Goal: Task Accomplishment & Management: Complete application form

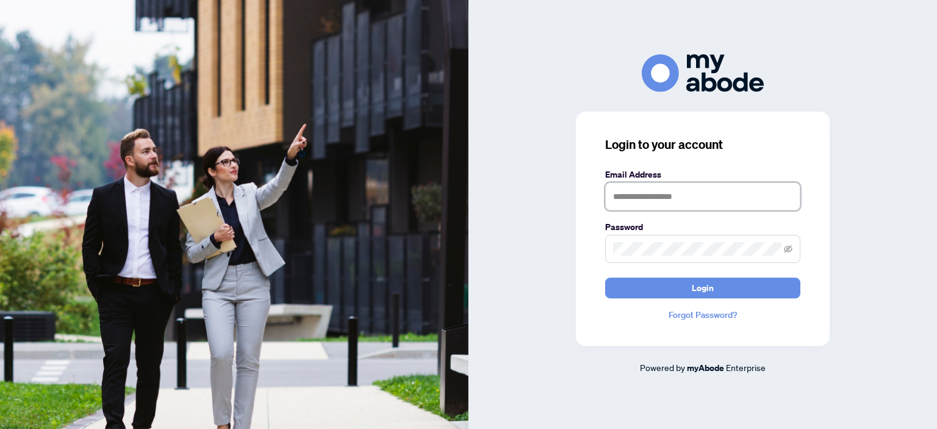
click at [637, 198] on input "text" at bounding box center [702, 196] width 195 height 28
click at [635, 198] on input "text" at bounding box center [702, 196] width 195 height 28
type input "**********"
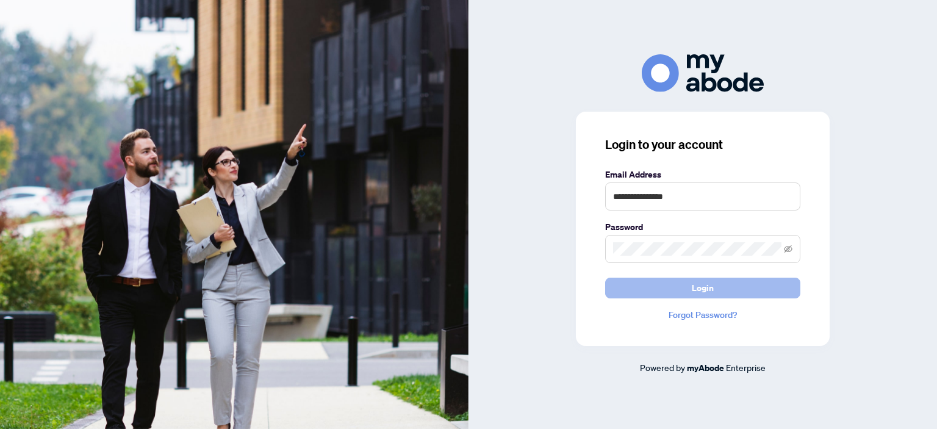
click at [712, 290] on span "Login" at bounding box center [703, 288] width 22 height 20
click at [789, 245] on icon "eye-invisible" at bounding box center [788, 249] width 9 height 9
click at [696, 293] on span "Login" at bounding box center [703, 288] width 22 height 20
click at [675, 283] on button "Login" at bounding box center [702, 288] width 195 height 21
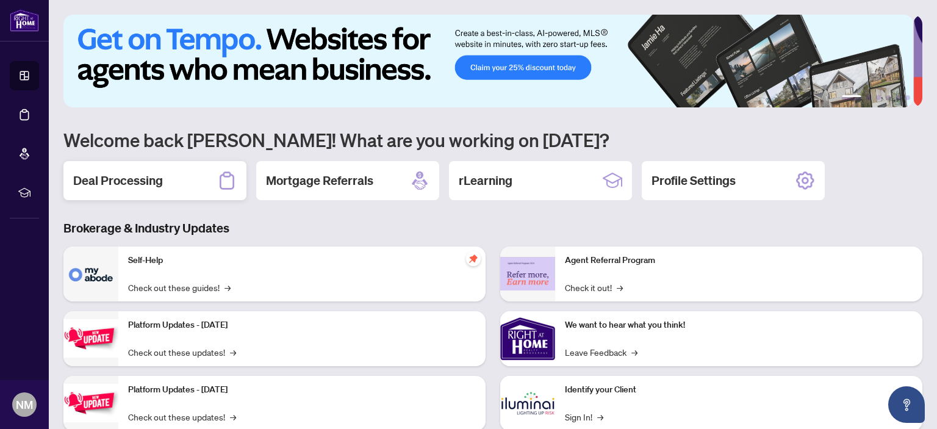
click at [186, 170] on div "Deal Processing" at bounding box center [154, 180] width 183 height 39
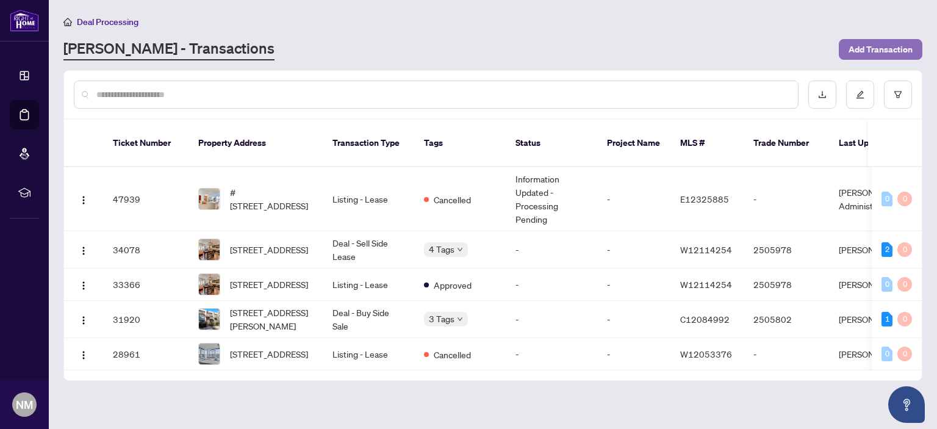
click at [864, 47] on span "Add Transaction" at bounding box center [881, 50] width 64 height 20
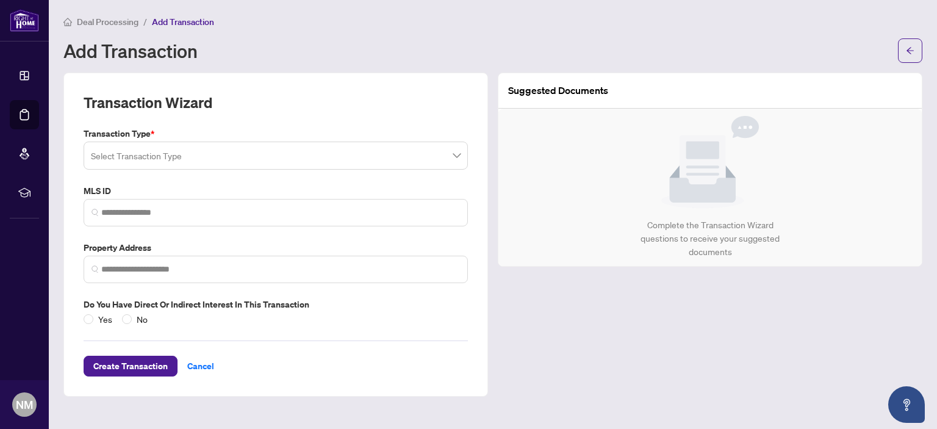
click at [148, 156] on input "search" at bounding box center [270, 157] width 359 height 27
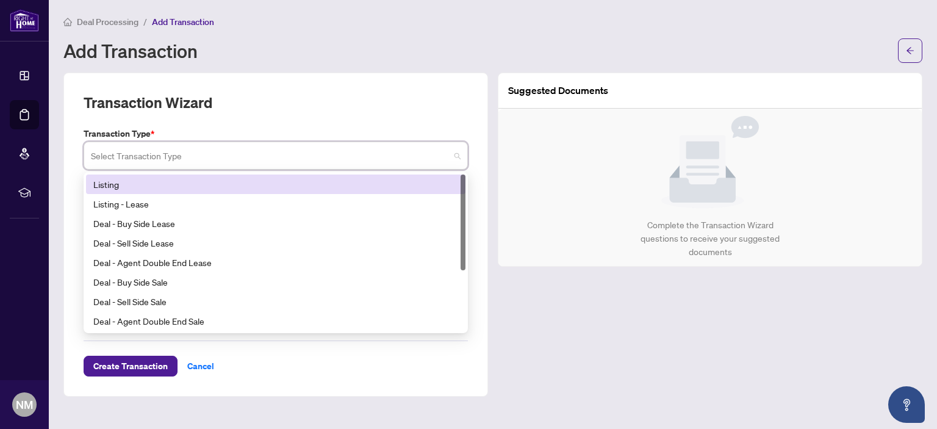
click at [143, 187] on div "Listing" at bounding box center [275, 184] width 365 height 13
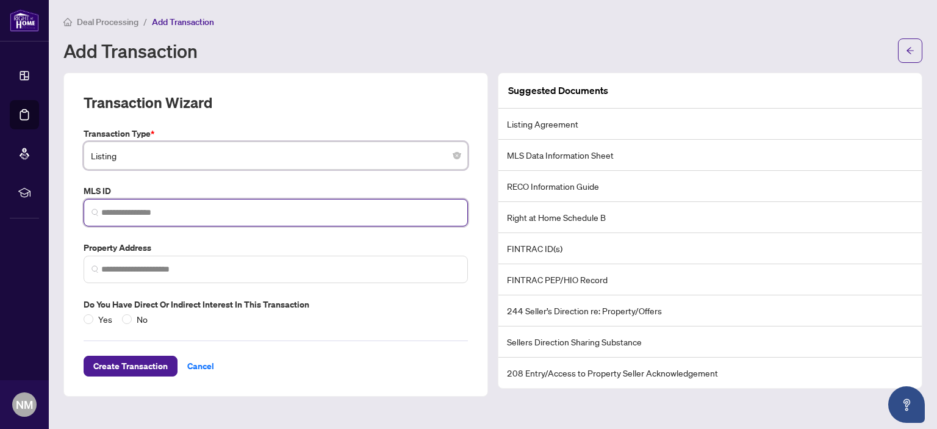
click at [144, 214] on input "search" at bounding box center [280, 212] width 359 height 13
click at [144, 214] on input "*" at bounding box center [280, 212] width 359 height 13
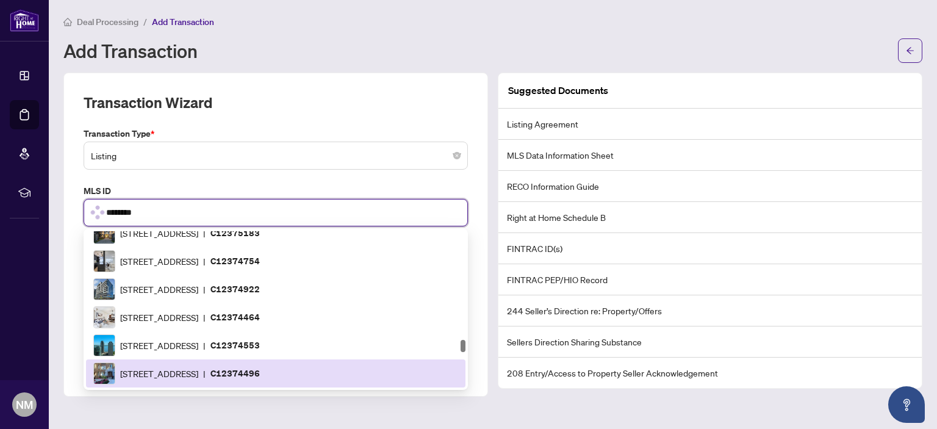
scroll to position [1565, 0]
type input "*********"
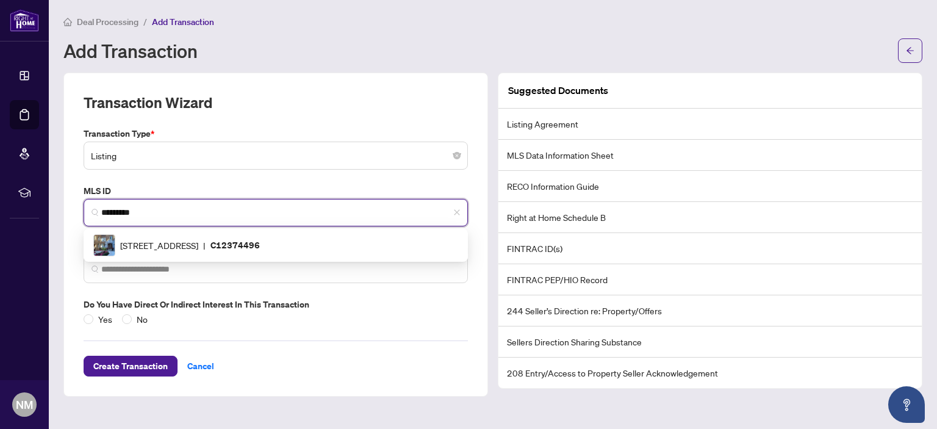
scroll to position [0, 0]
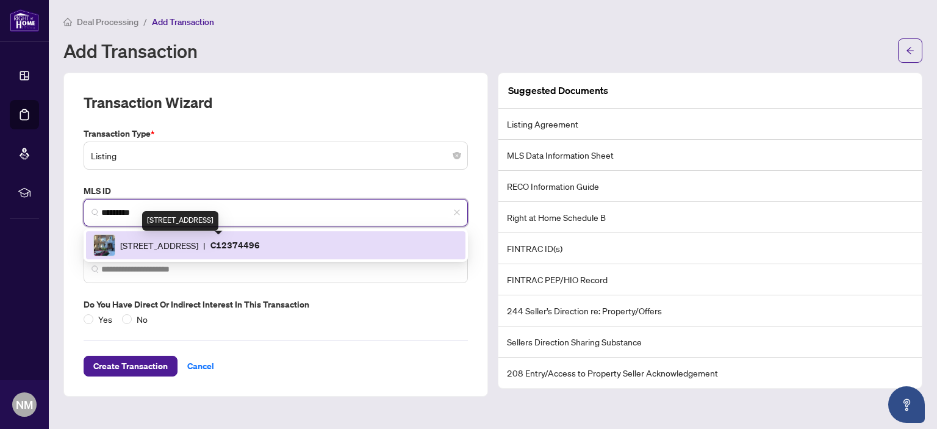
click at [147, 241] on span "[STREET_ADDRESS]" at bounding box center [159, 245] width 78 height 13
type input "**********"
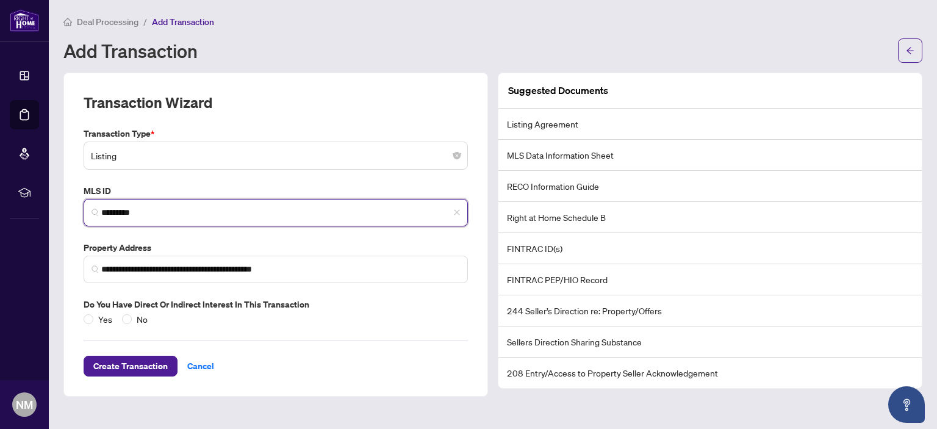
type input "*********"
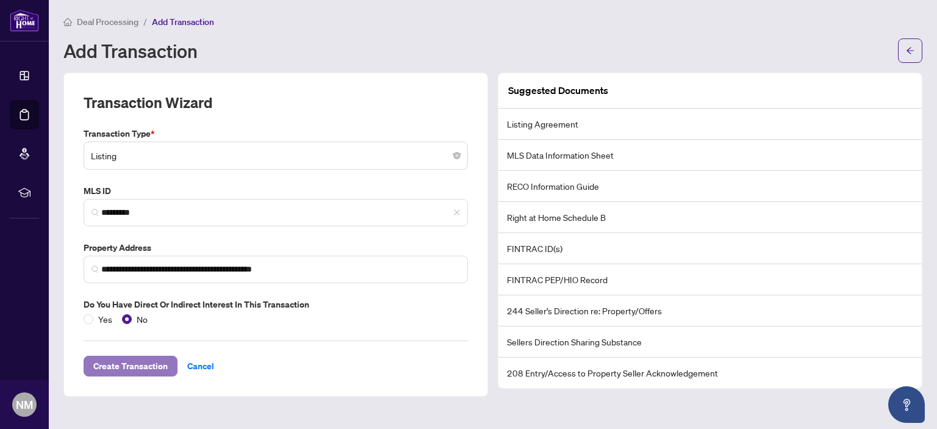
click at [151, 369] on span "Create Transaction" at bounding box center [130, 366] width 74 height 20
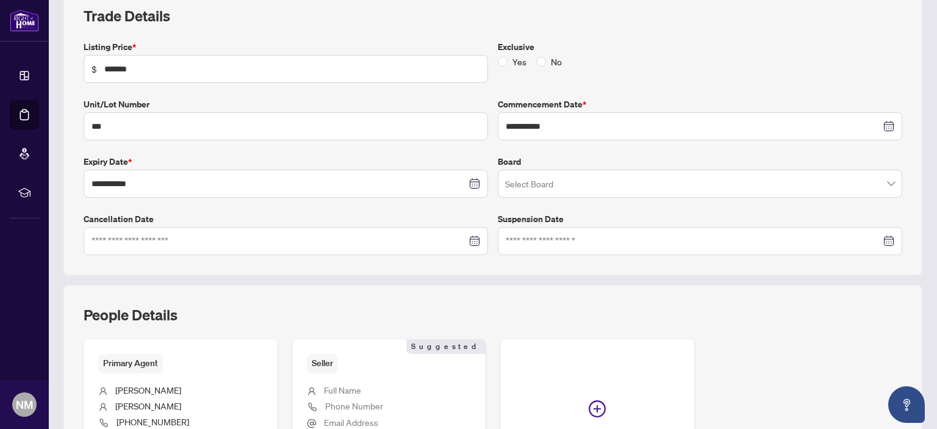
scroll to position [183, 0]
click at [577, 170] on input "search" at bounding box center [694, 183] width 379 height 27
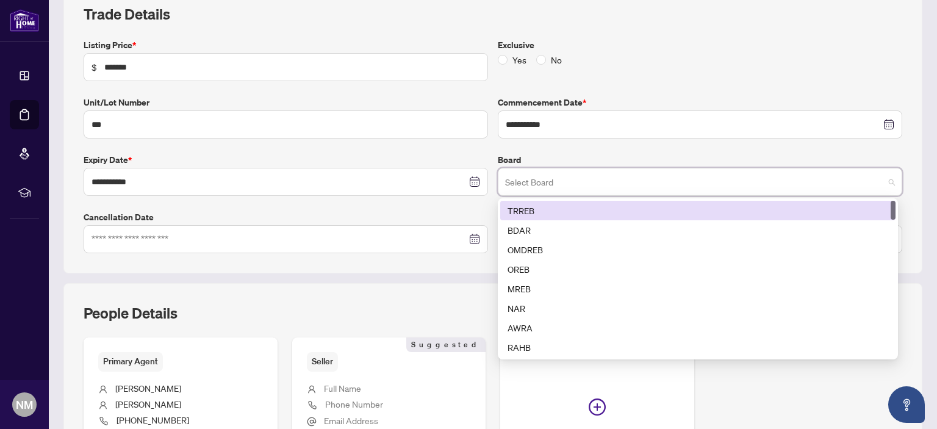
click at [559, 207] on div "TRREB" at bounding box center [698, 210] width 381 height 13
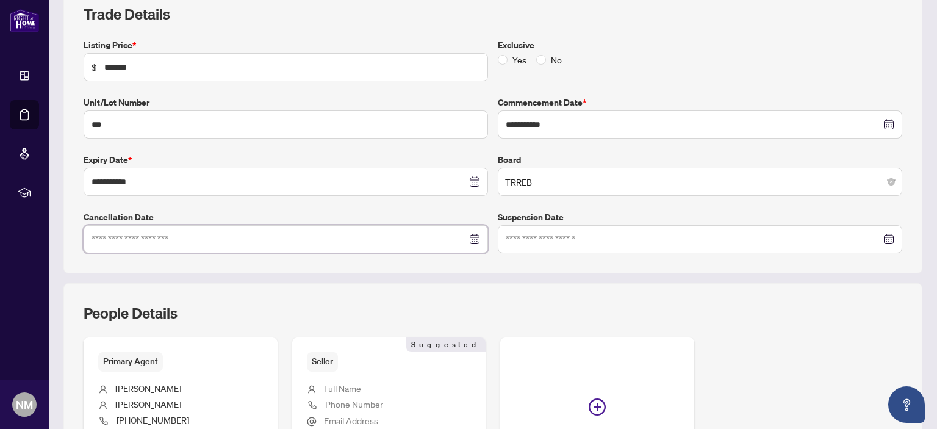
click at [254, 243] on input at bounding box center [279, 239] width 375 height 13
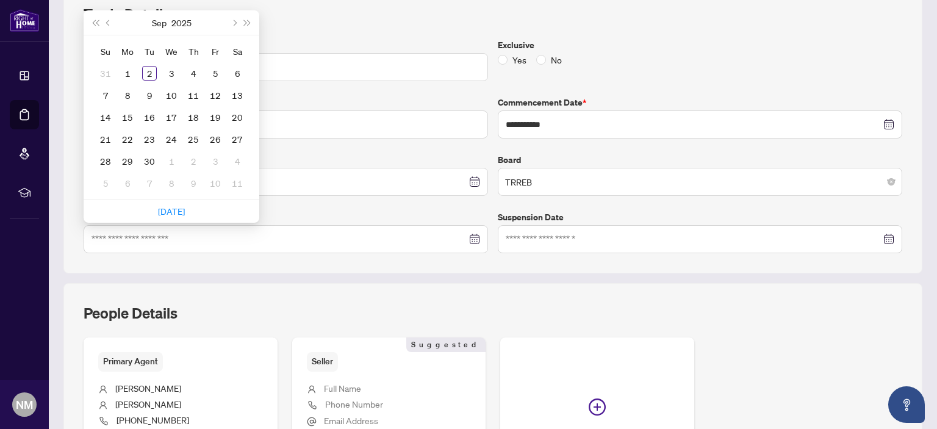
click at [381, 211] on label "Cancellation Date" at bounding box center [286, 217] width 405 height 13
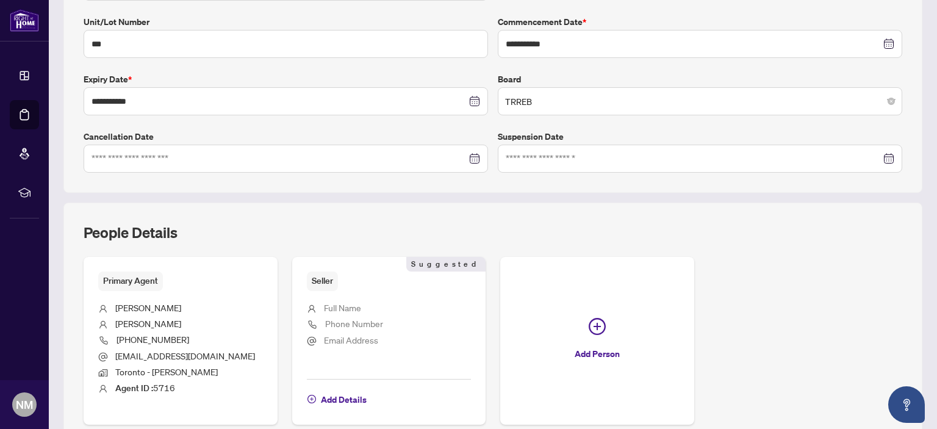
scroll to position [322, 0]
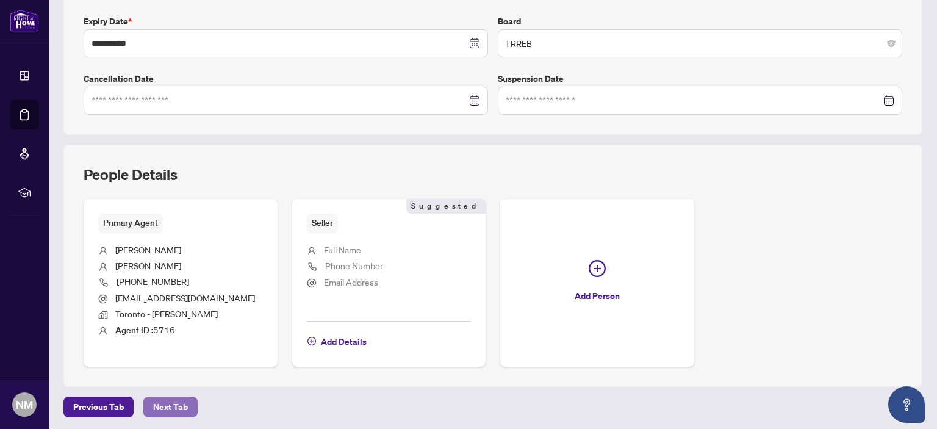
click at [162, 405] on span "Next Tab" at bounding box center [170, 407] width 35 height 20
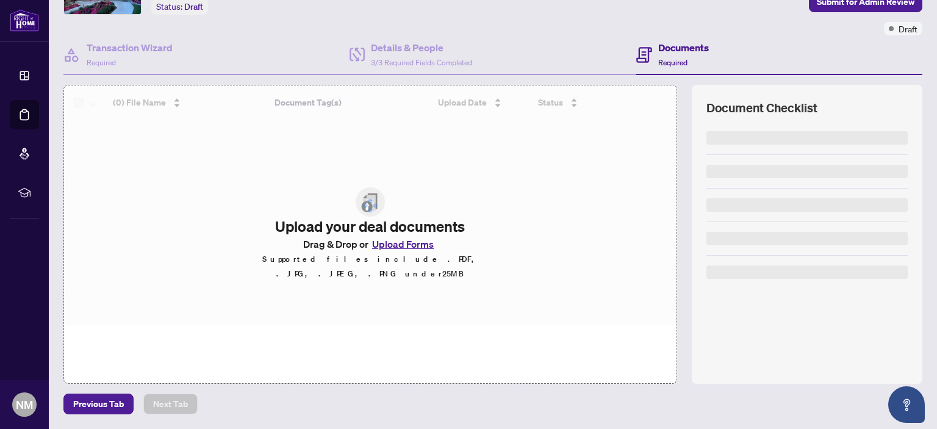
scroll to position [81, 0]
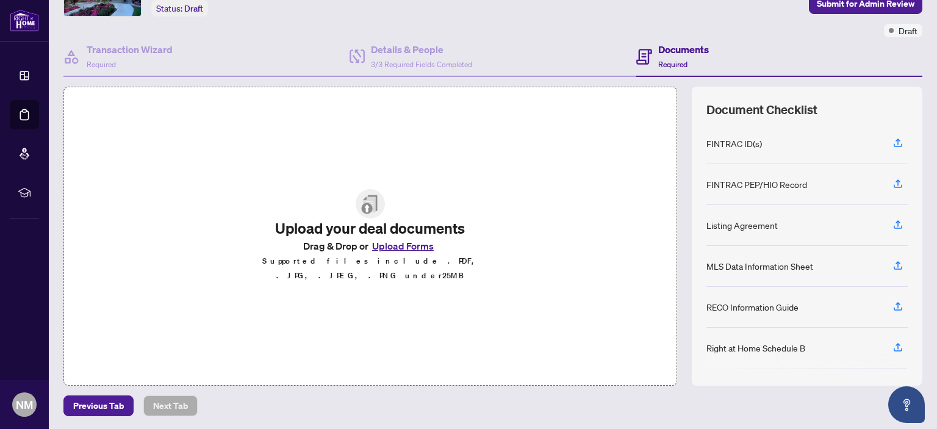
click at [400, 254] on button "Upload Forms" at bounding box center [403, 246] width 69 height 16
click at [893, 141] on icon "button" at bounding box center [898, 142] width 11 height 11
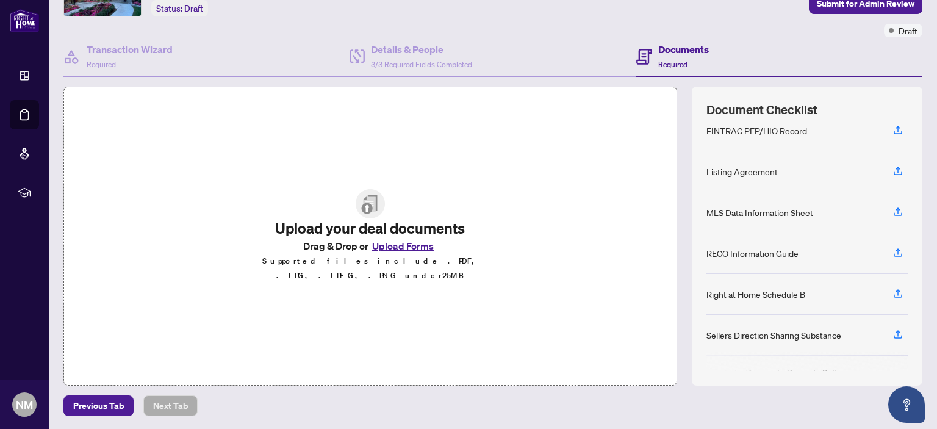
scroll to position [0, 0]
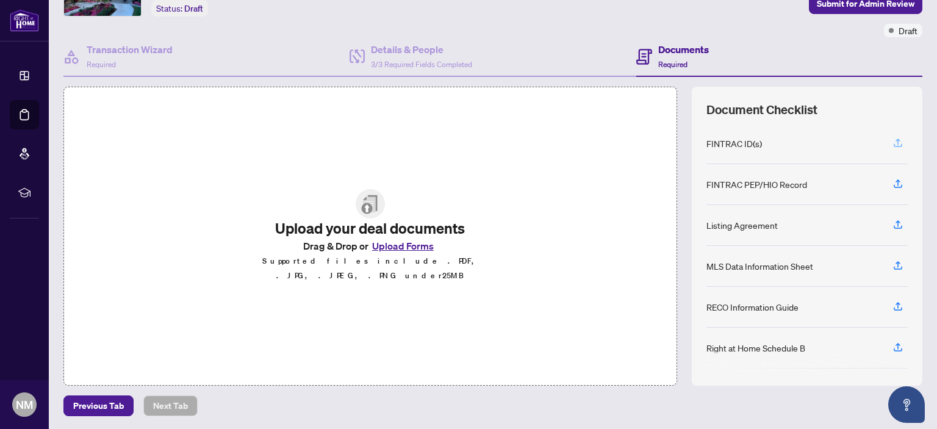
click at [893, 137] on icon "button" at bounding box center [898, 142] width 11 height 11
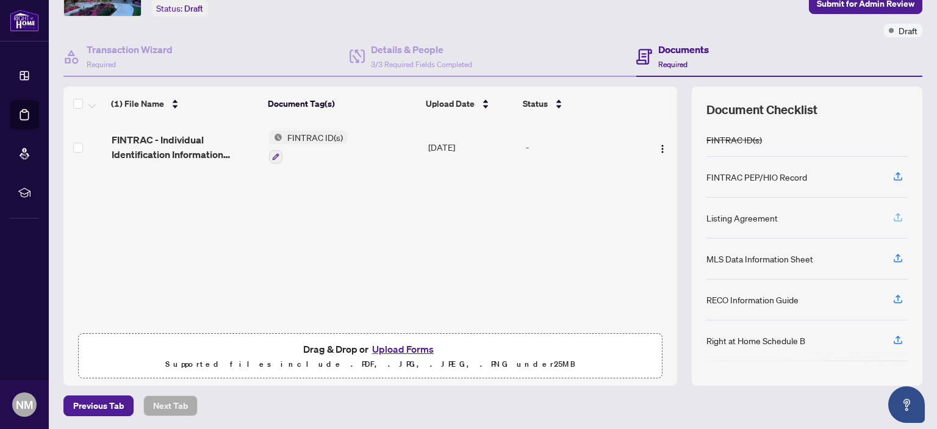
click at [893, 214] on icon "button" at bounding box center [898, 217] width 11 height 11
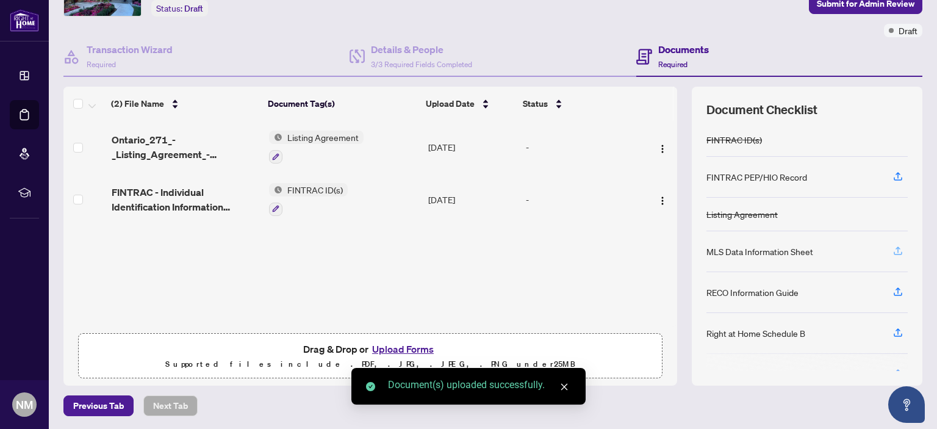
click at [893, 250] on icon "button" at bounding box center [898, 250] width 11 height 11
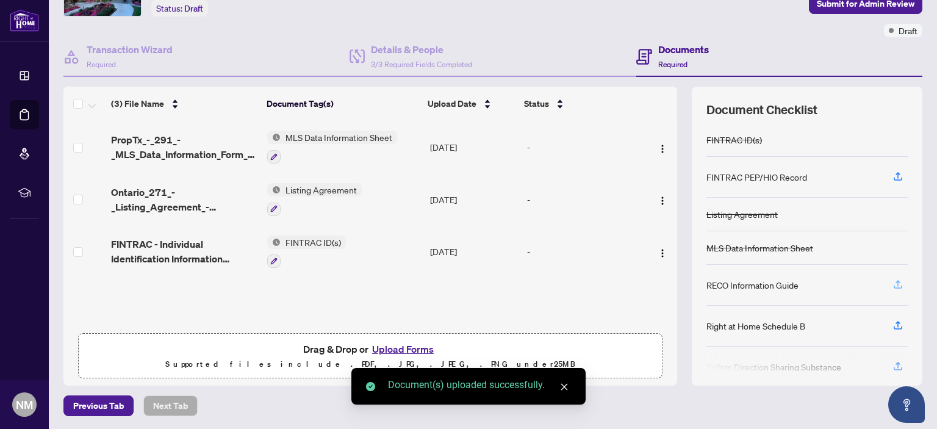
click at [893, 284] on icon "button" at bounding box center [898, 284] width 11 height 11
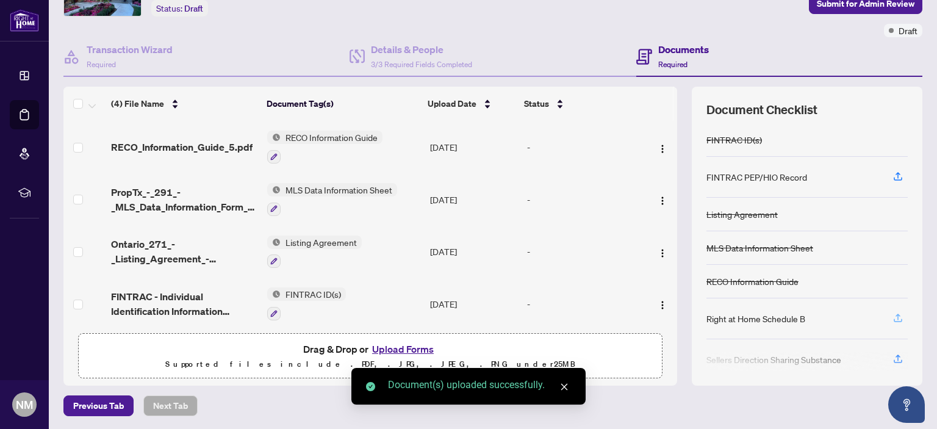
click at [893, 317] on icon "button" at bounding box center [898, 317] width 11 height 11
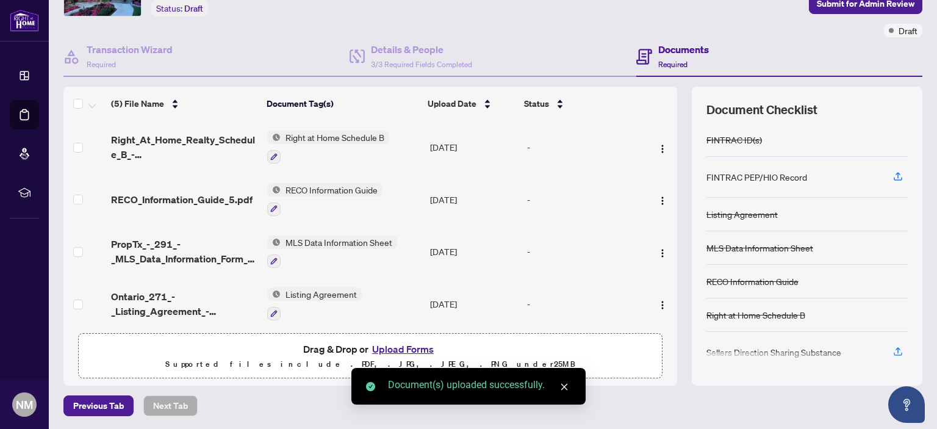
scroll to position [61, 0]
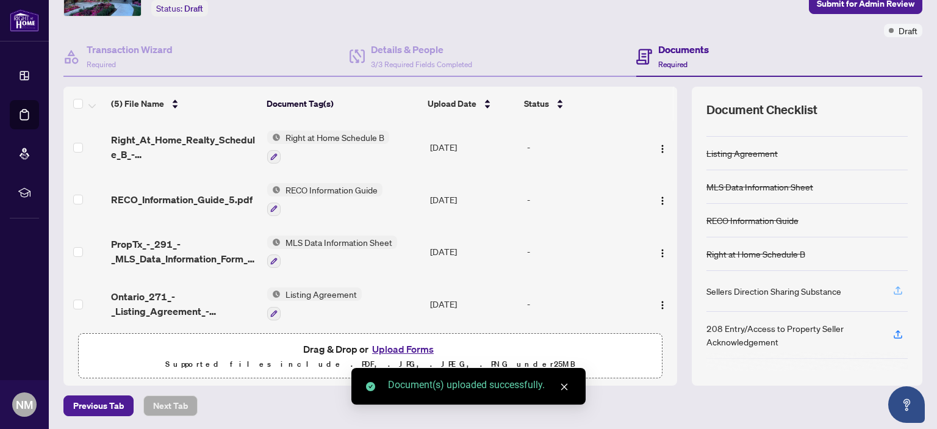
click at [896, 287] on icon "button" at bounding box center [898, 289] width 5 height 6
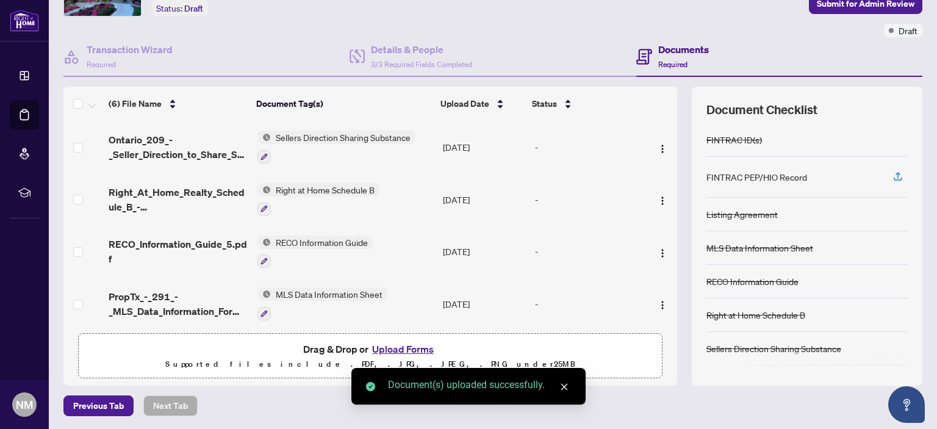
scroll to position [85, 0]
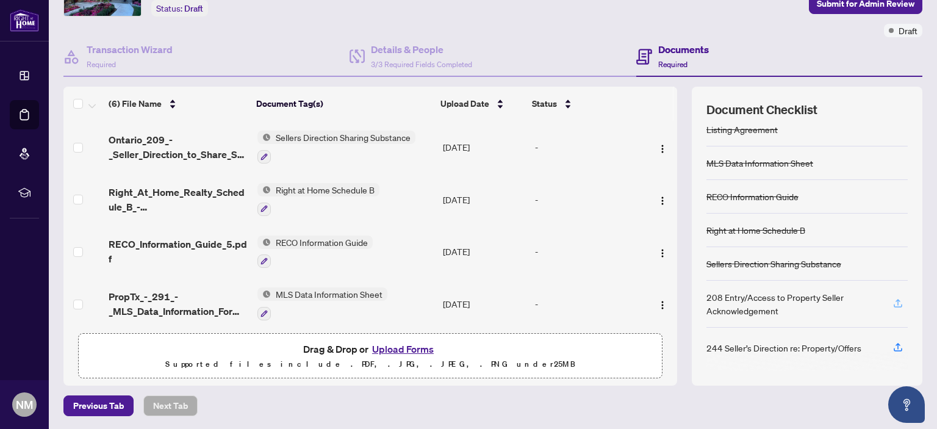
click at [893, 300] on icon "button" at bounding box center [898, 303] width 11 height 11
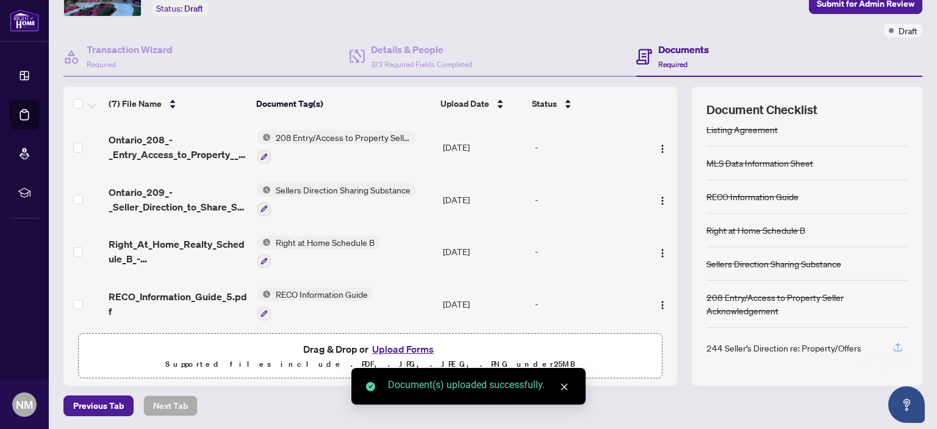
click at [893, 344] on icon "button" at bounding box center [898, 347] width 11 height 11
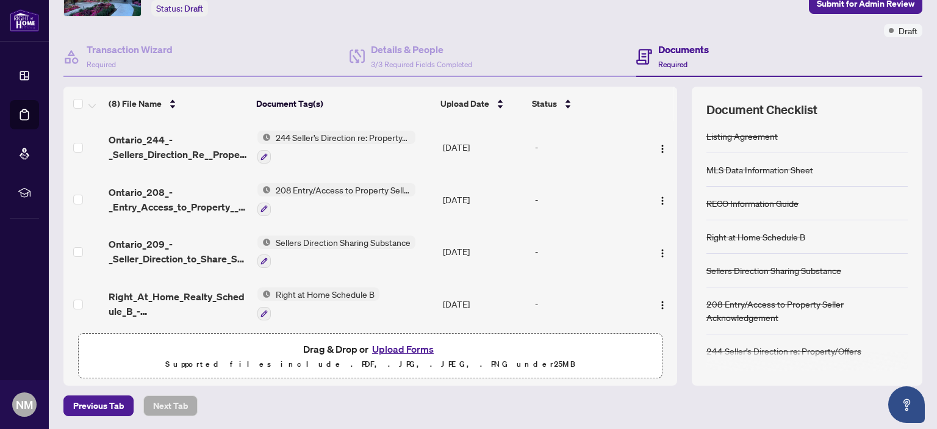
scroll to position [0, 0]
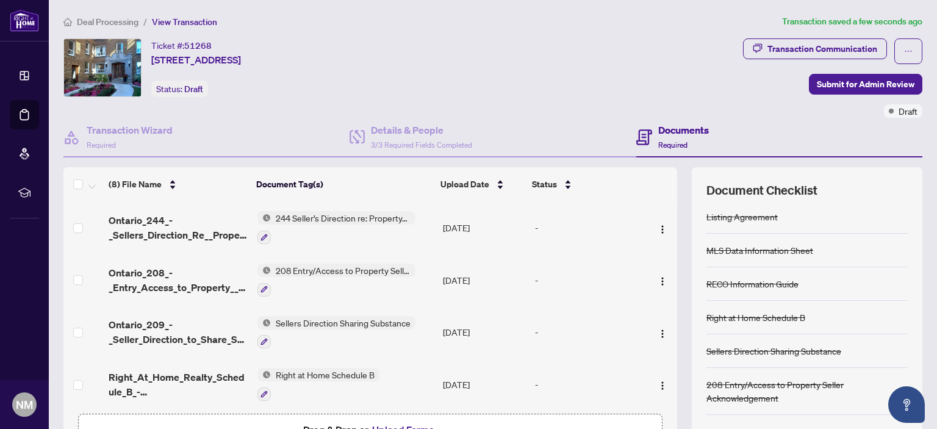
click at [674, 143] on span "Required" at bounding box center [673, 144] width 29 height 9
click at [823, 82] on span "Submit for Admin Review" at bounding box center [866, 84] width 98 height 20
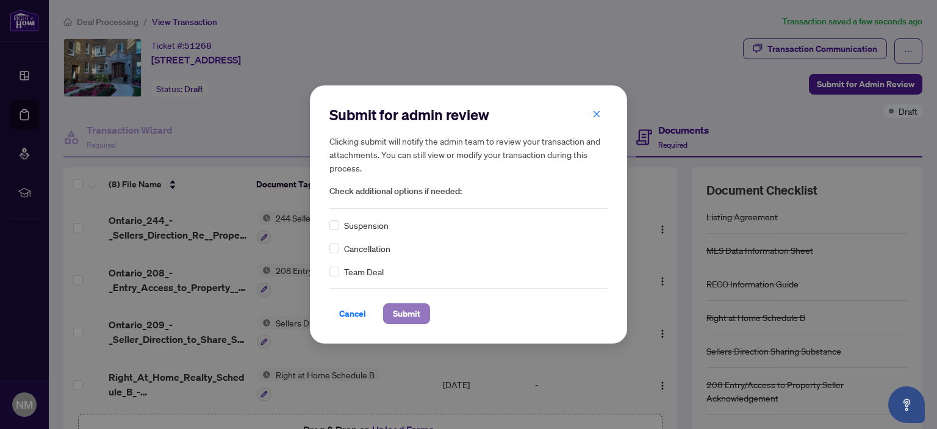
click at [405, 309] on span "Submit" at bounding box center [406, 314] width 27 height 20
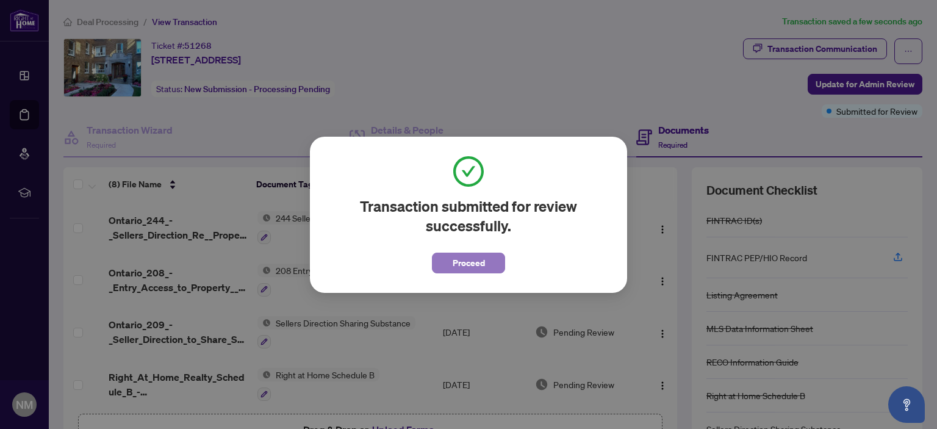
click at [449, 261] on button "Proceed" at bounding box center [468, 263] width 73 height 21
